Goal: Find specific page/section: Find specific page/section

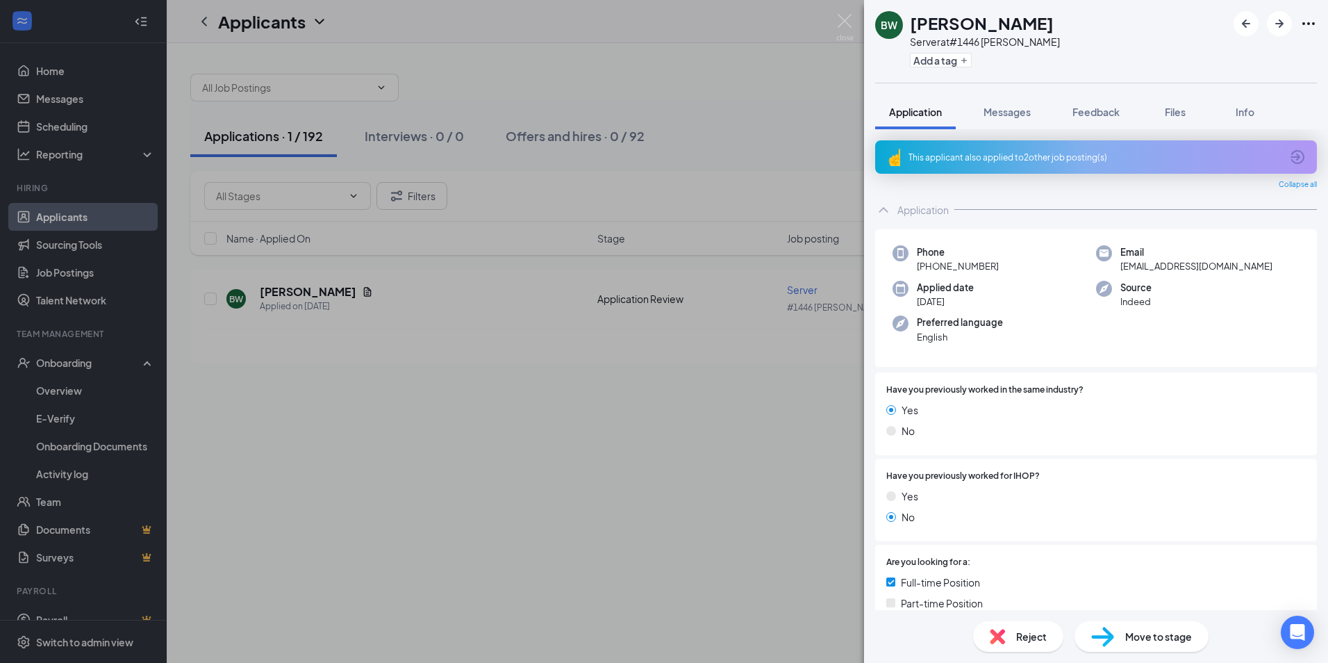
drag, startPoint x: 0, startPoint y: 0, endPoint x: 83, endPoint y: 216, distance: 231.3
click at [83, 216] on div "BW [PERSON_NAME] Server at #1446 [PERSON_NAME] Add a tag Application Messages F…" at bounding box center [664, 331] width 1328 height 663
drag, startPoint x: 552, startPoint y: 513, endPoint x: 430, endPoint y: 518, distance: 121.7
click at [550, 512] on div "BW [PERSON_NAME] Server at #1446 [PERSON_NAME] Add a tag Application Messages F…" at bounding box center [664, 331] width 1328 height 663
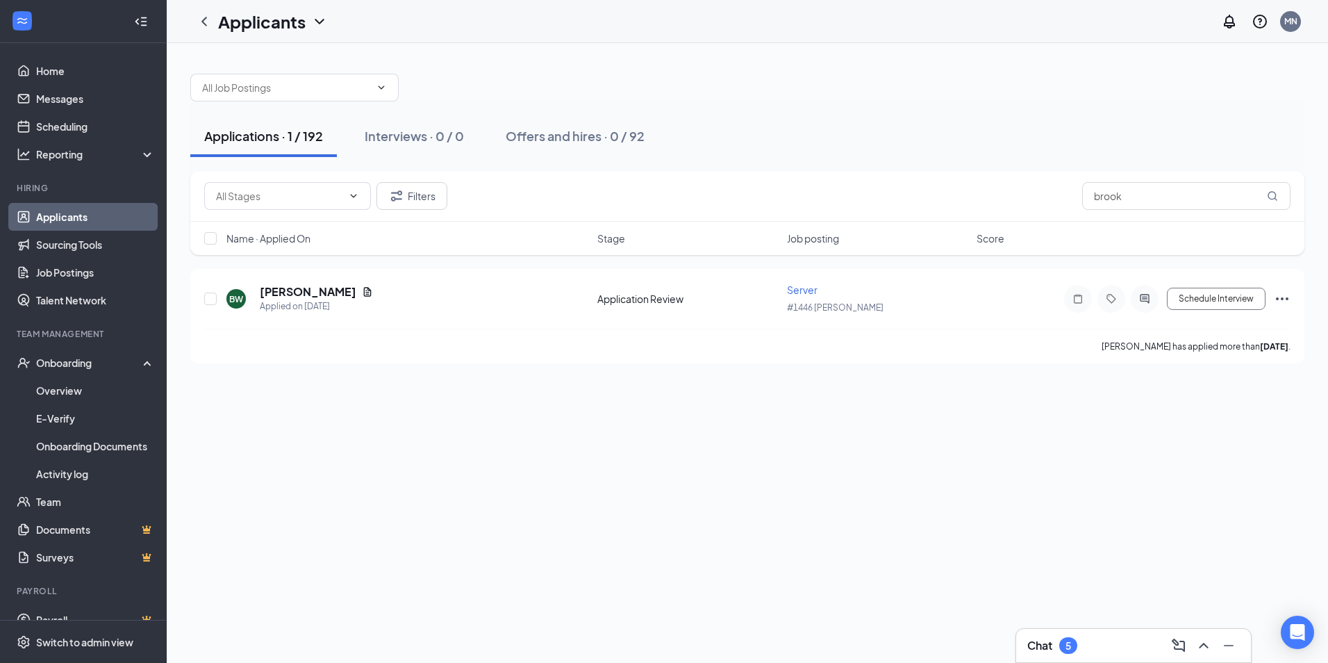
click at [65, 215] on link "Applicants" at bounding box center [95, 217] width 119 height 28
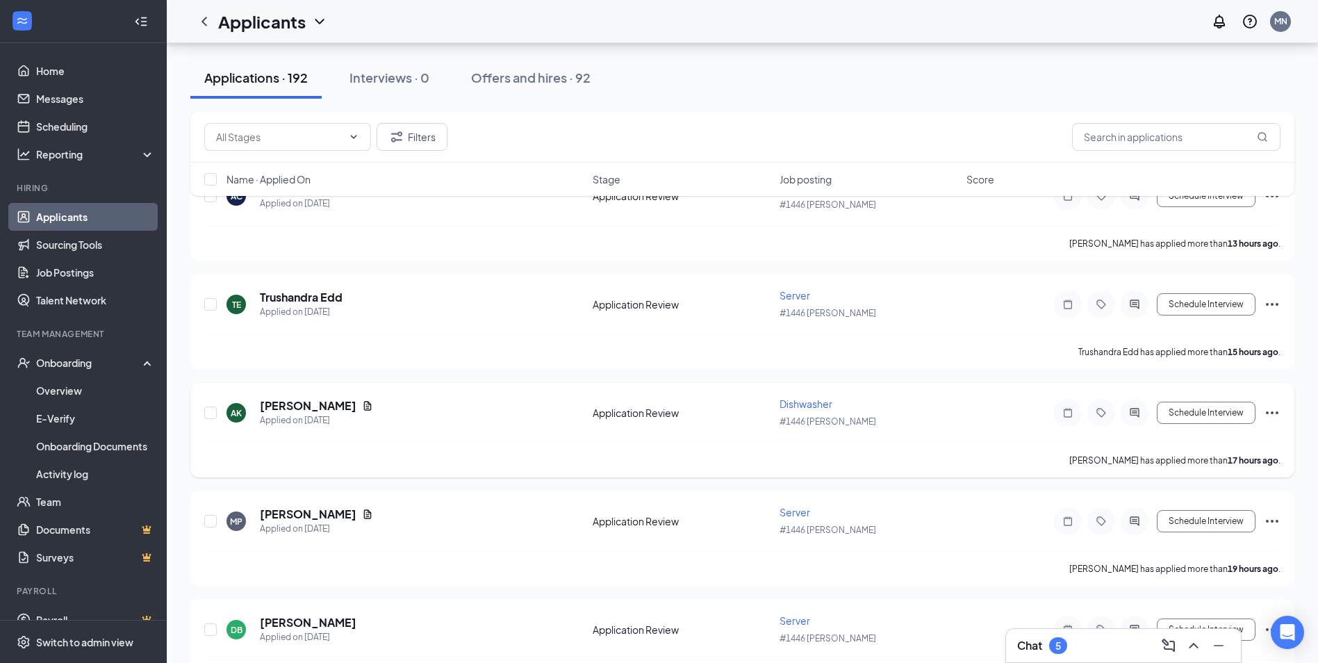
scroll to position [231, 0]
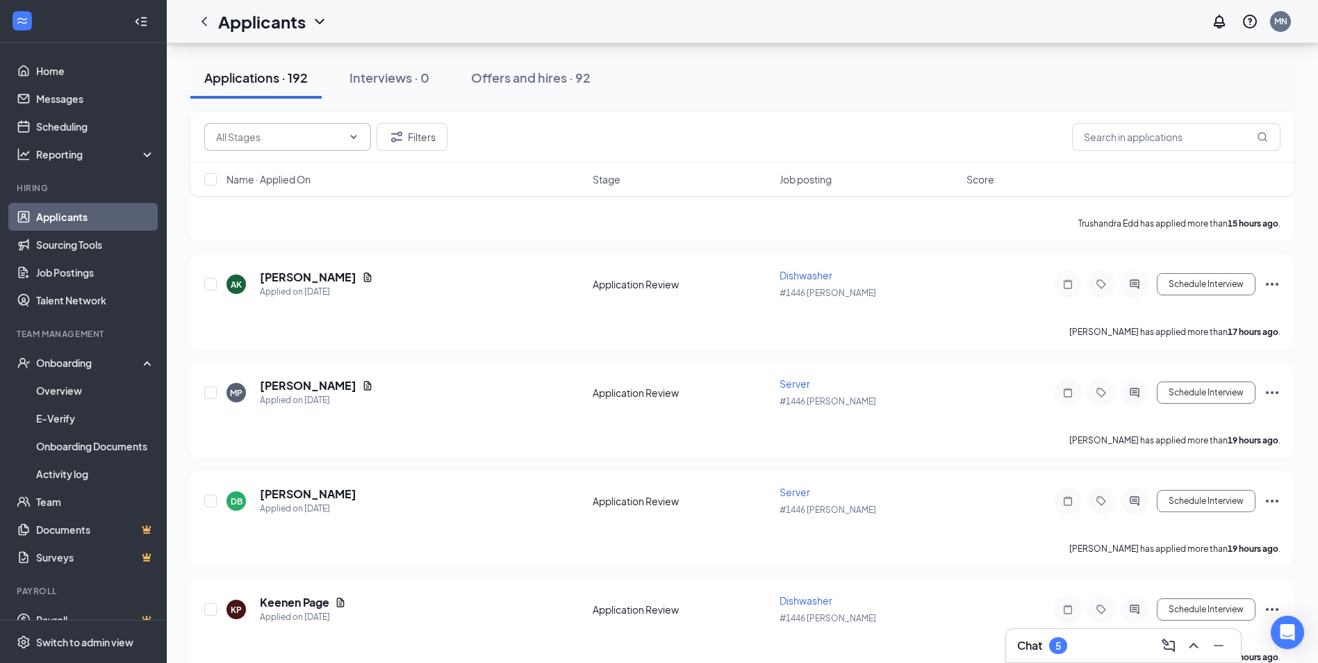
click at [229, 128] on span at bounding box center [287, 137] width 167 height 28
click at [1142, 145] on input "brook" at bounding box center [1176, 137] width 208 height 28
type input "b"
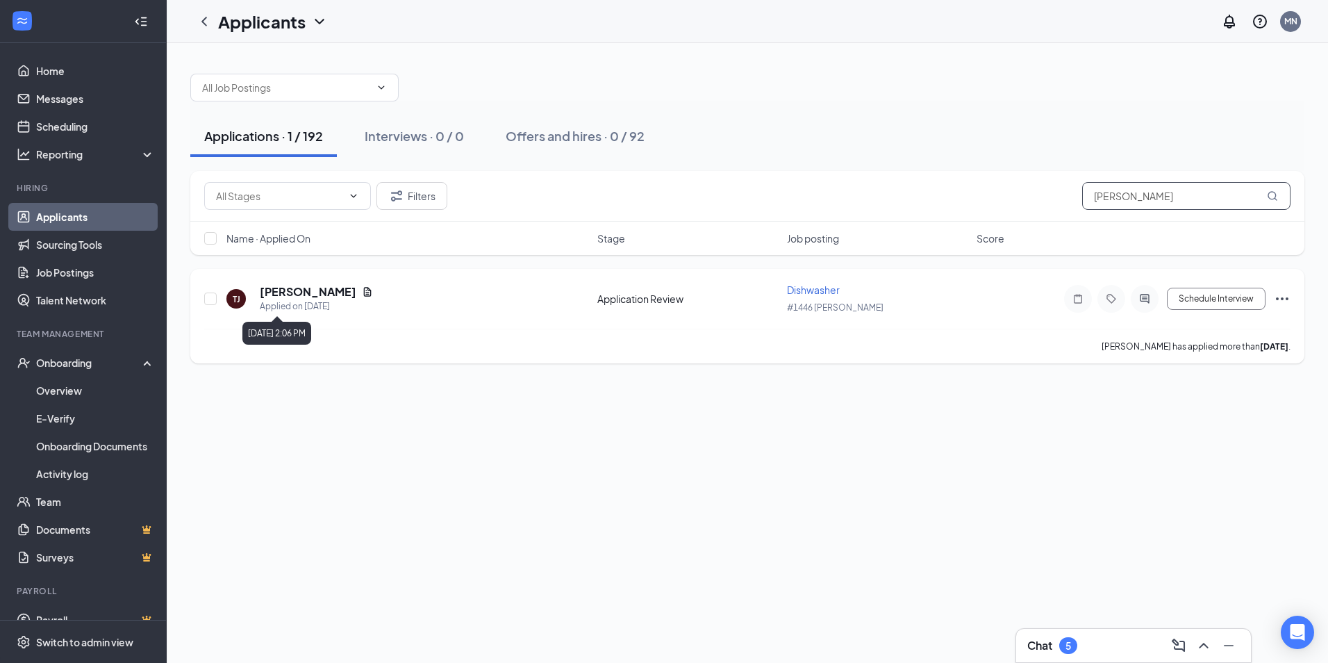
type input "[PERSON_NAME]"
click at [308, 299] on h5 "[PERSON_NAME]" at bounding box center [308, 291] width 97 height 15
